Goal: Obtain resource: Download file/media

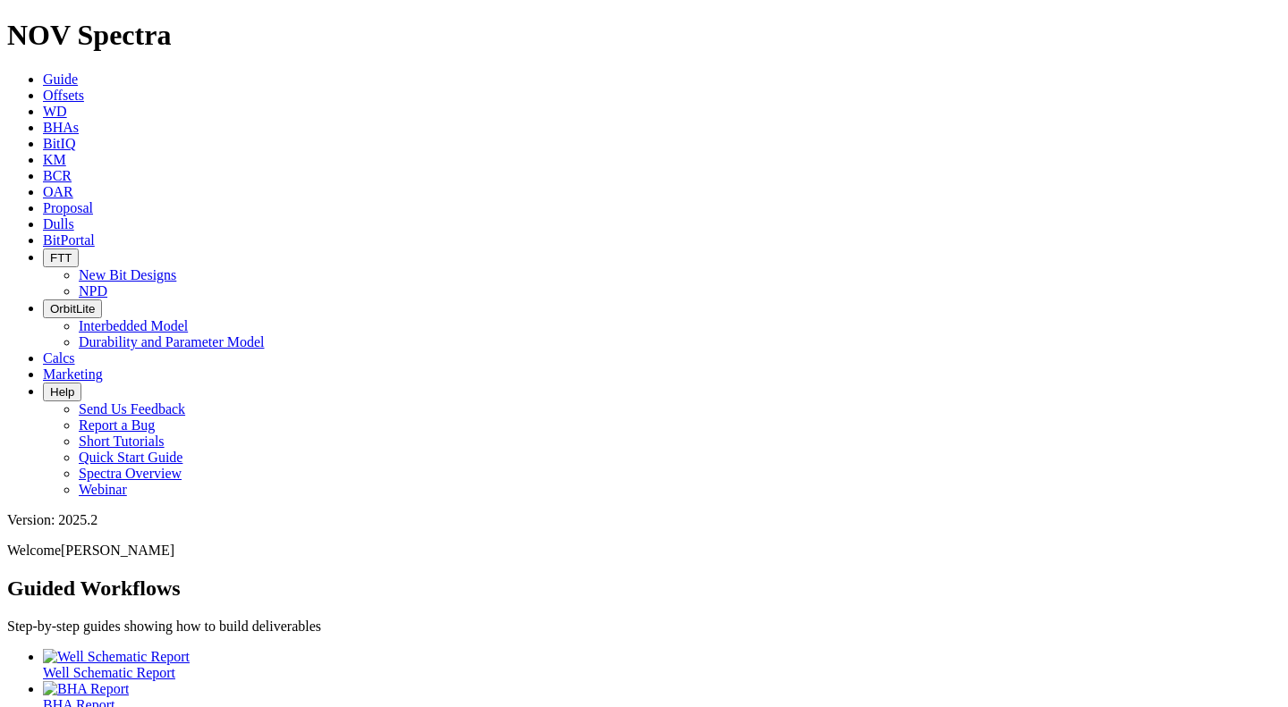
click at [79, 120] on span "BHAs" at bounding box center [61, 127] width 36 height 15
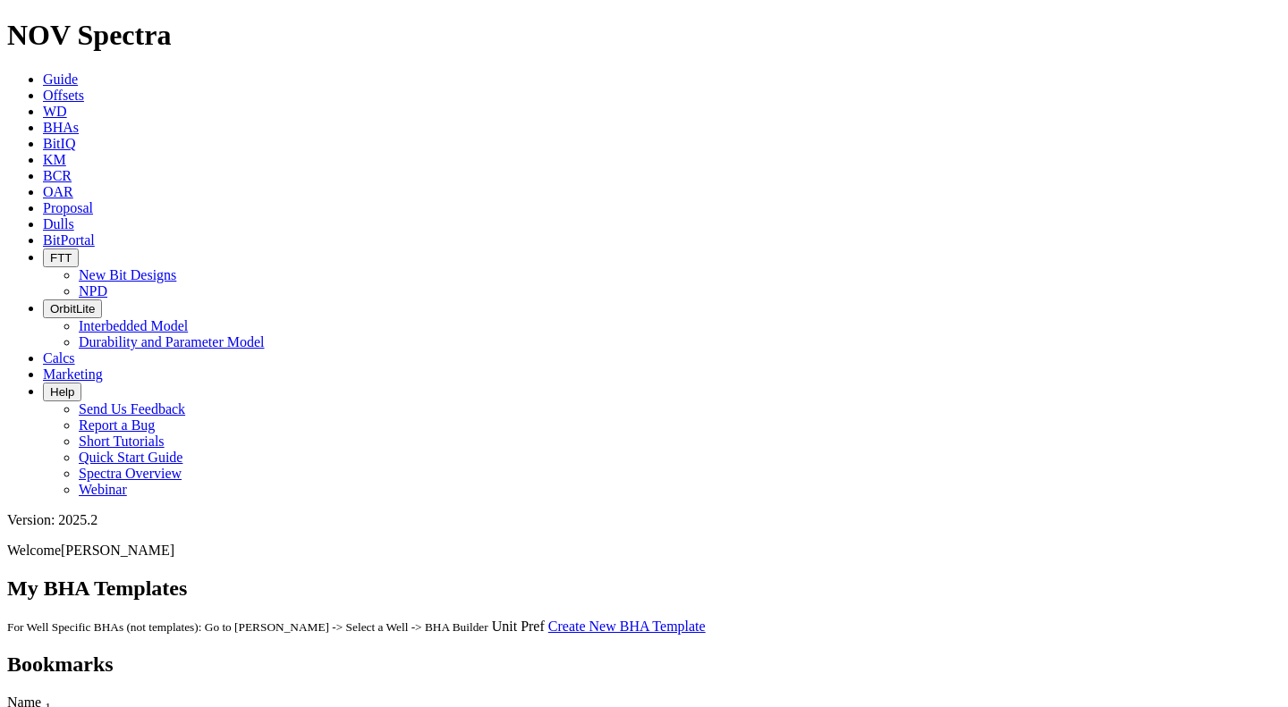
click at [43, 88] on icon at bounding box center [43, 95] width 0 height 15
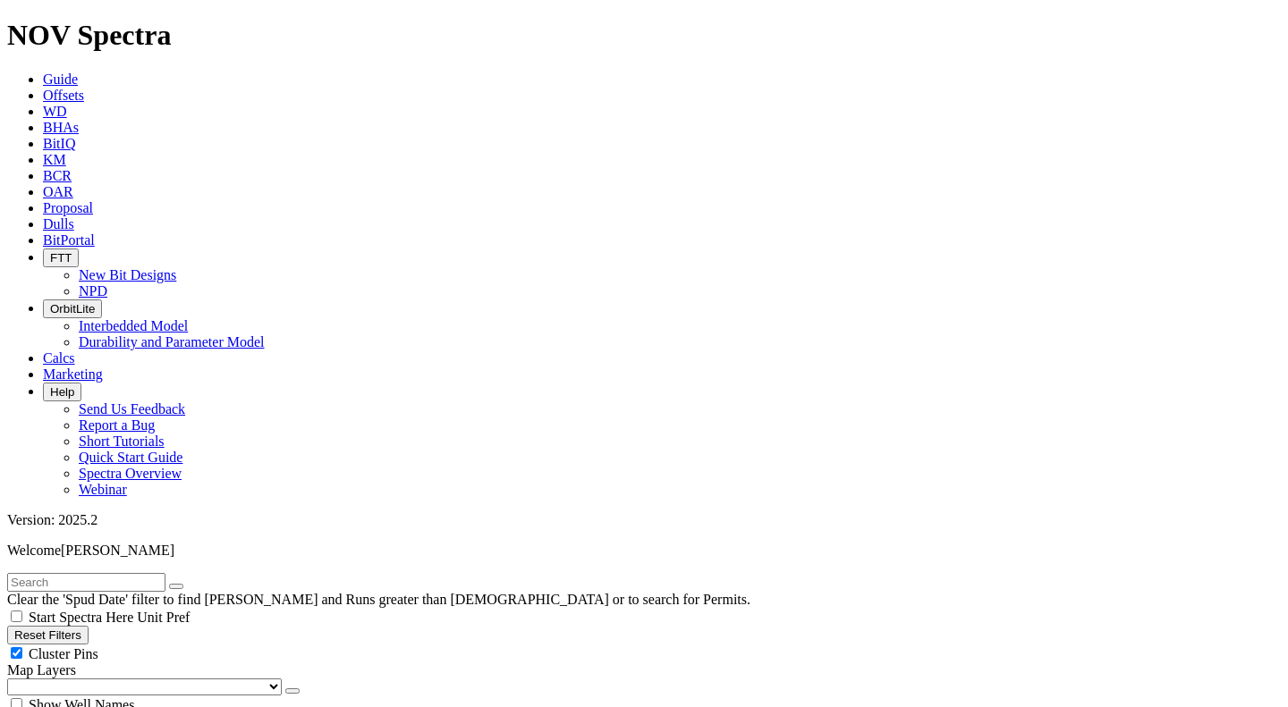
scroll to position [715, 0]
type input "0"
checkbox input "false"
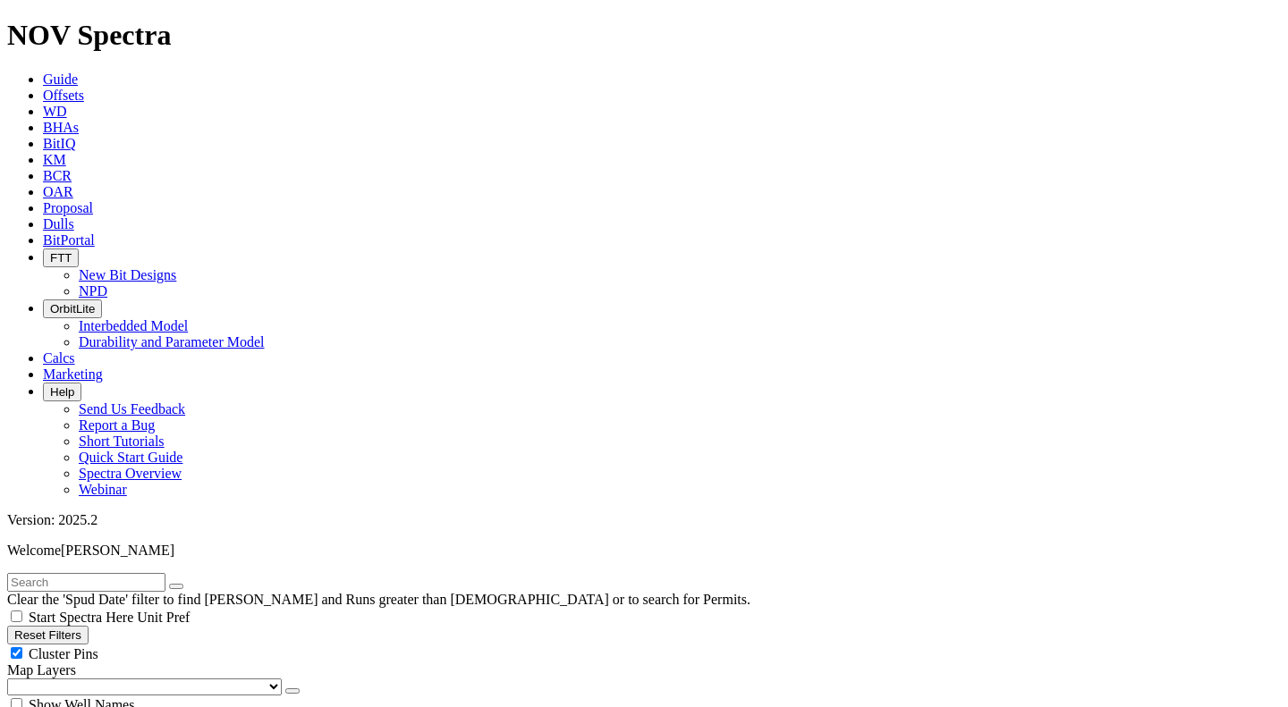
type input "4.5"
type input "10"
type input "1"
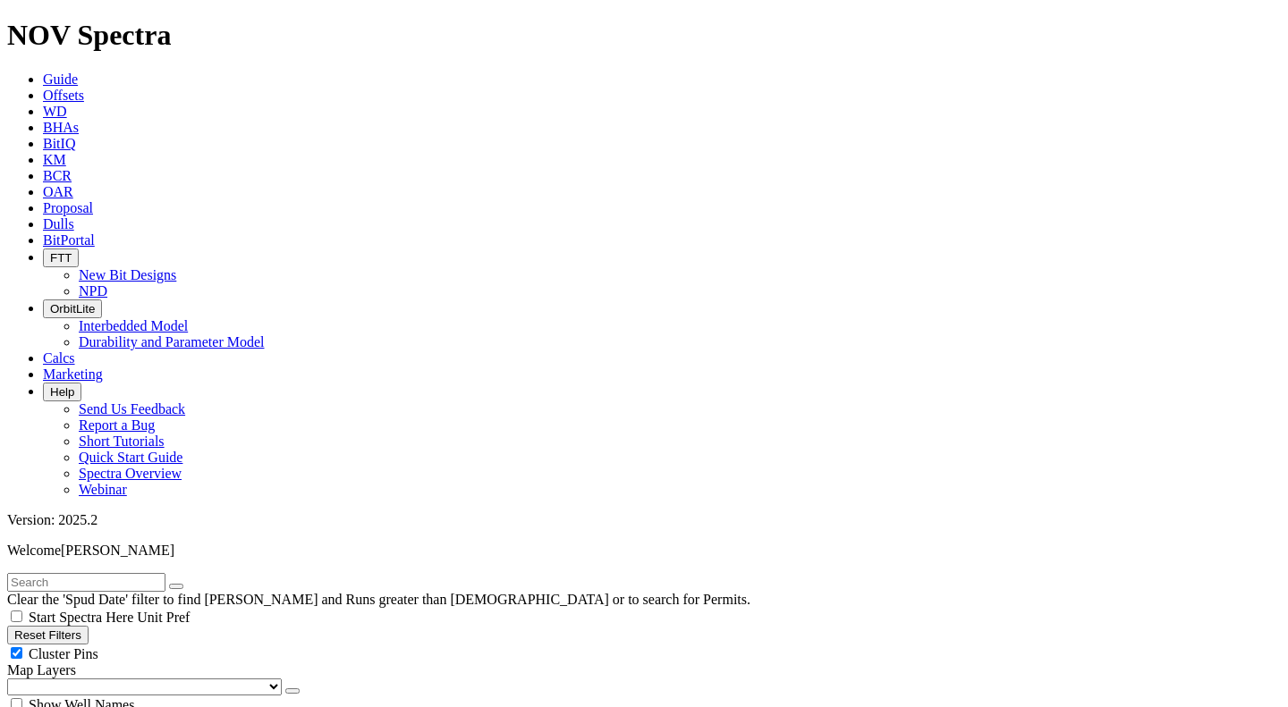
type input "4.5"
